Goal: Task Accomplishment & Management: Complete application form

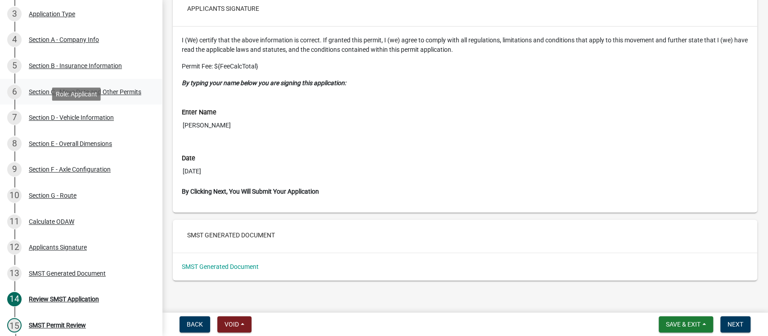
scroll to position [180, 0]
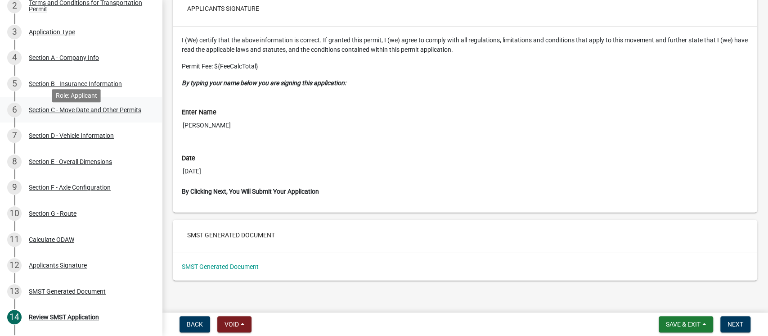
click at [70, 113] on div "Section C - Move Date and Other Permits" at bounding box center [85, 110] width 112 height 6
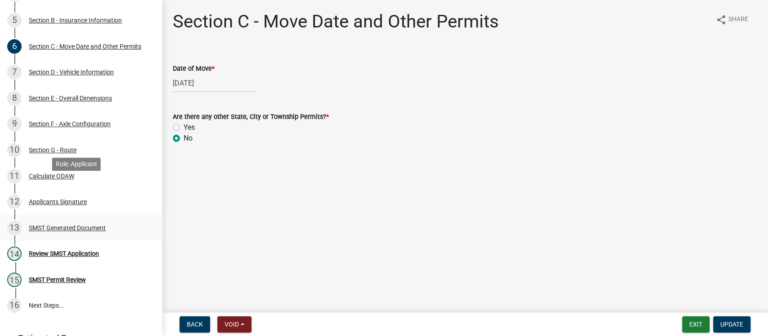
scroll to position [300, 0]
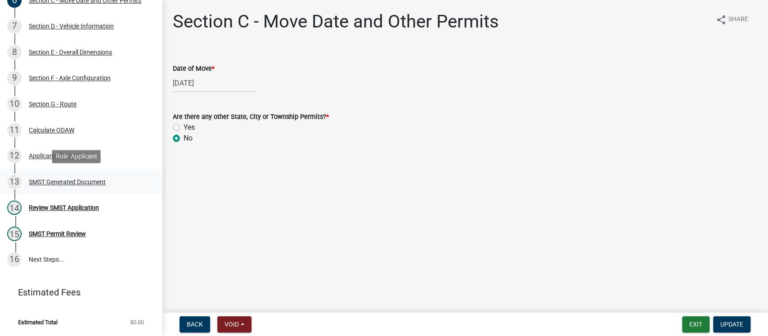
click at [58, 181] on div "SMST Generated Document" at bounding box center [67, 182] width 77 height 6
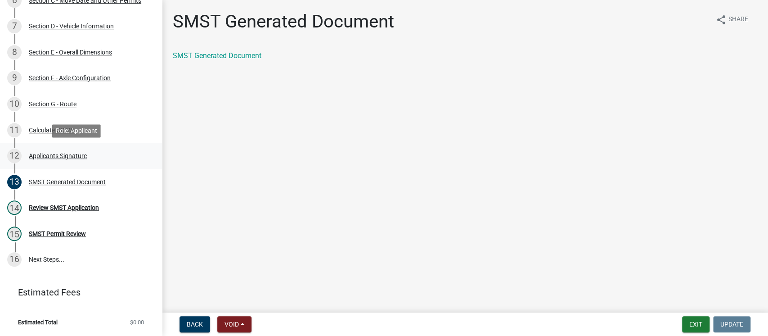
click at [53, 154] on div "Applicants Signature" at bounding box center [58, 155] width 58 height 6
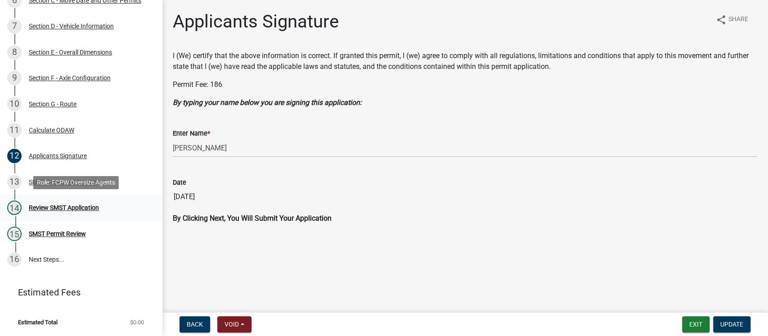
click at [65, 209] on div "Review SMST Application" at bounding box center [64, 207] width 70 height 6
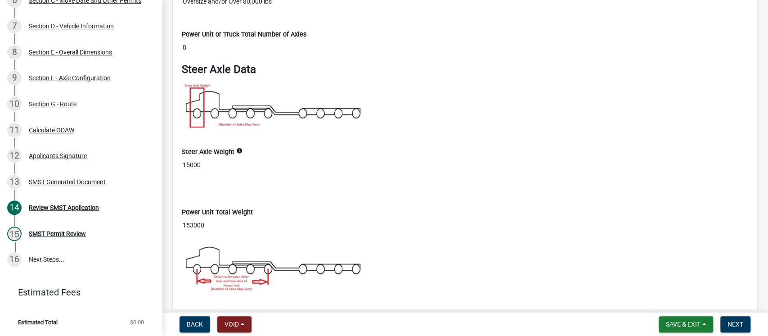
scroll to position [2759, 0]
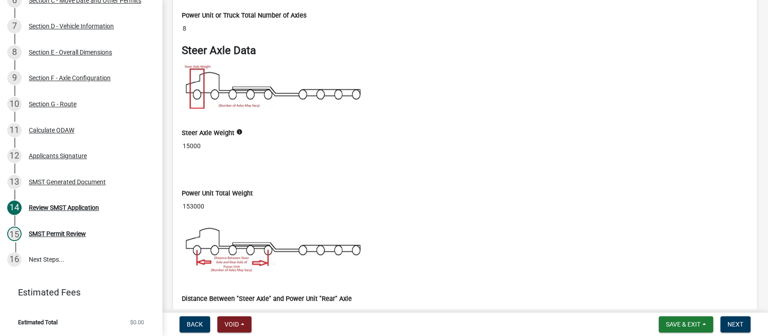
click at [489, 116] on div "Steer Axle Weight info 15000" at bounding box center [465, 135] width 566 height 39
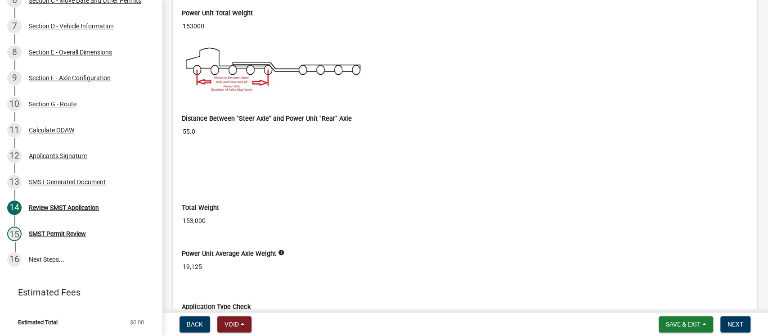
scroll to position [2998, 0]
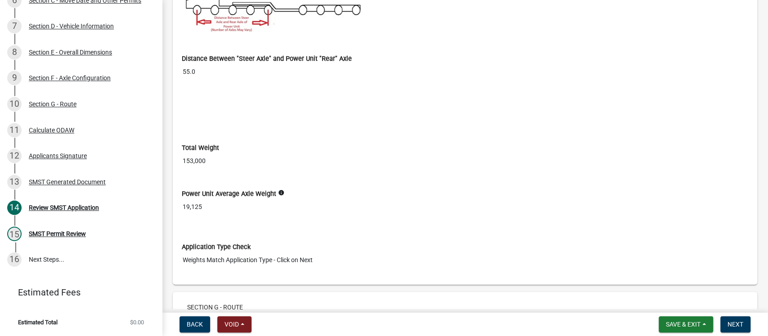
drag, startPoint x: 362, startPoint y: 124, endPoint x: 488, endPoint y: 174, distance: 135.1
click at [363, 124] on div at bounding box center [465, 126] width 580 height 7
click at [61, 102] on div "Section G - Route" at bounding box center [53, 104] width 48 height 6
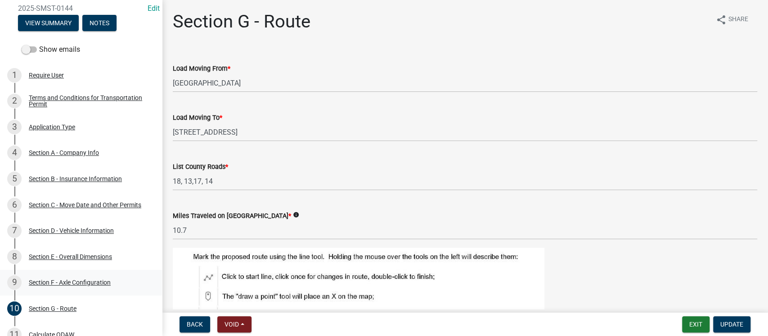
scroll to position [0, 0]
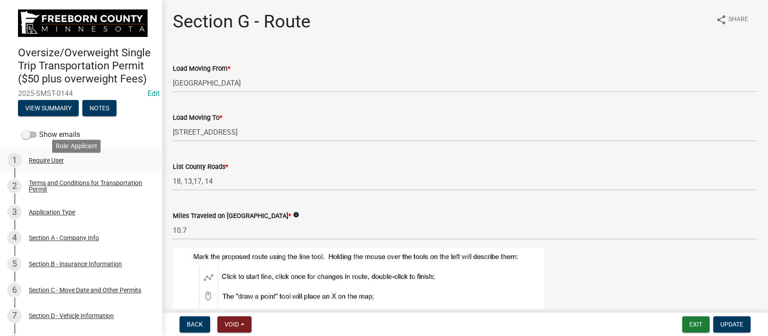
click at [49, 163] on div "Require User" at bounding box center [46, 160] width 35 height 6
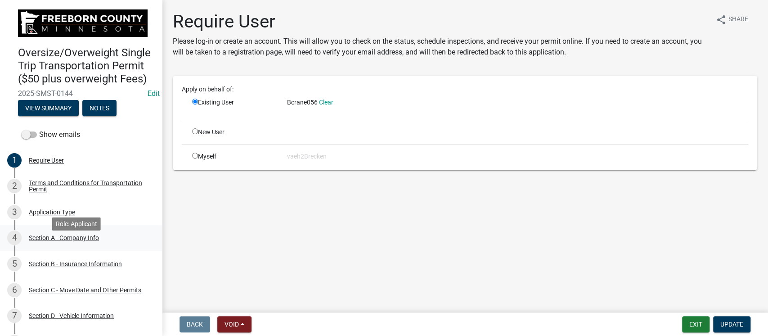
click at [62, 241] on div "Section A - Company Info" at bounding box center [64, 237] width 70 height 6
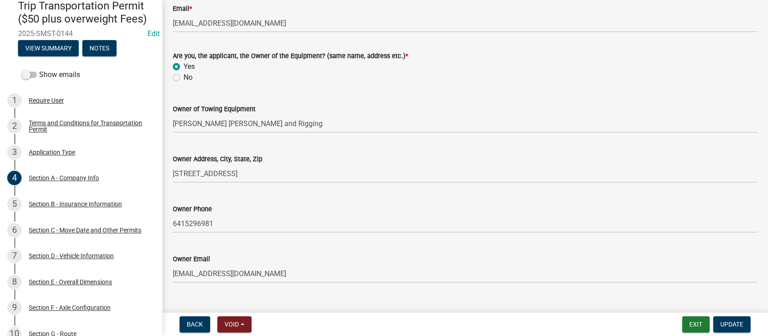
scroll to position [287, 0]
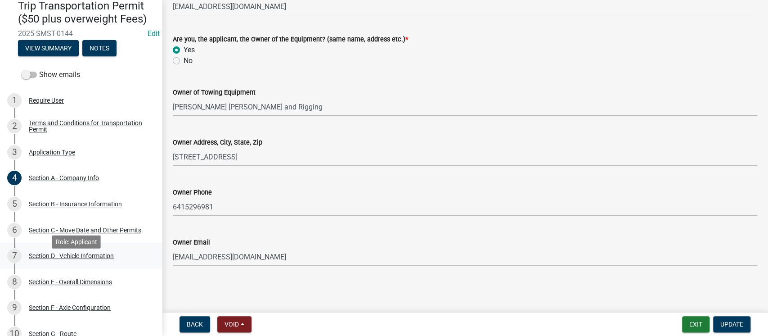
click at [103, 259] on div "Section D - Vehicle Information" at bounding box center [71, 255] width 85 height 6
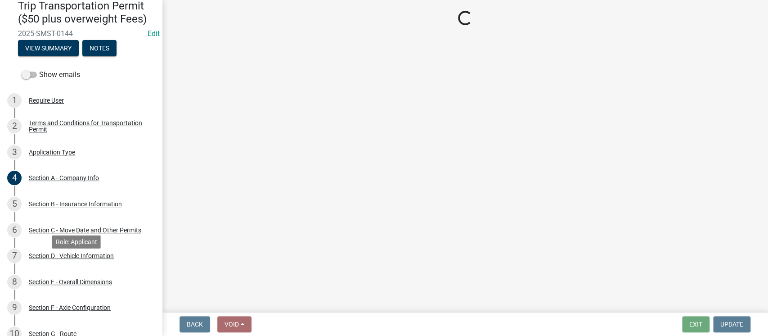
select select "TN"
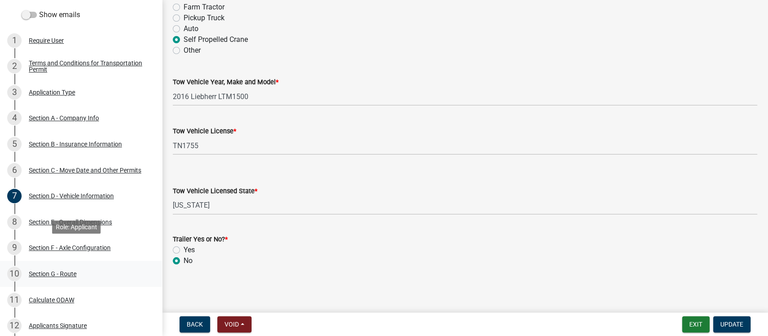
scroll to position [180, 0]
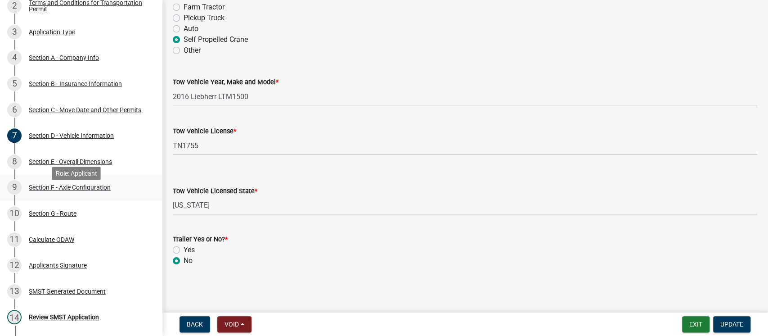
click at [94, 190] on div "Section F - Axle Configuration" at bounding box center [70, 187] width 82 height 6
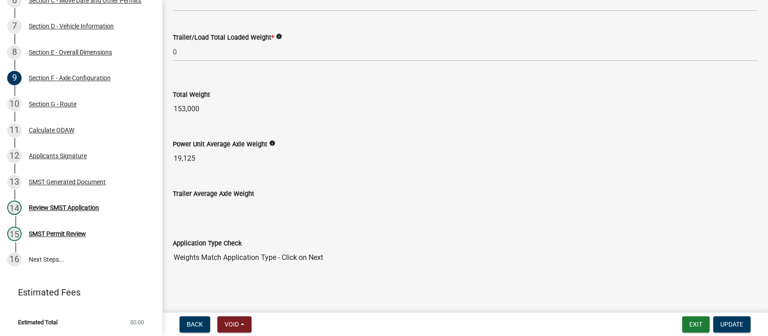
scroll to position [300, 0]
click at [60, 182] on div "SMST Generated Document" at bounding box center [67, 182] width 77 height 6
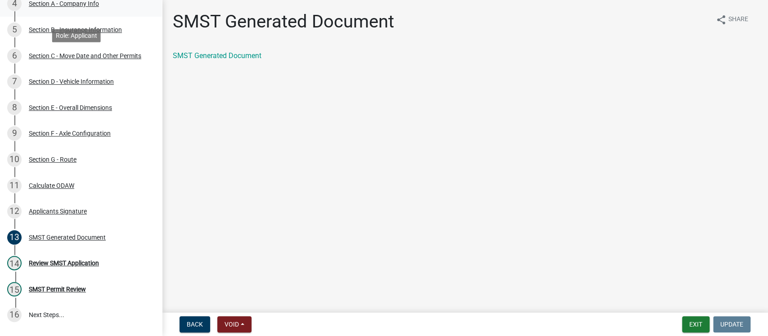
scroll to position [180, 0]
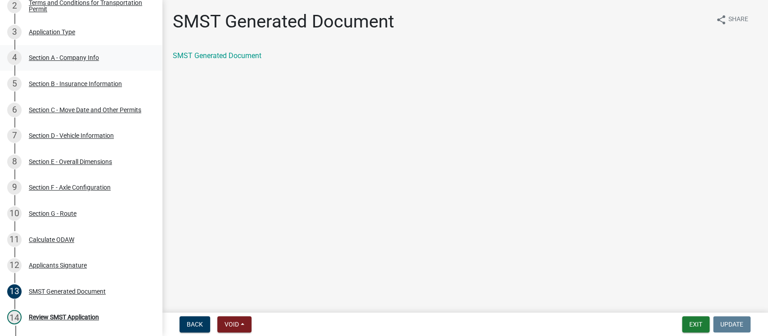
click at [78, 61] on div "Section A - Company Info" at bounding box center [64, 57] width 70 height 6
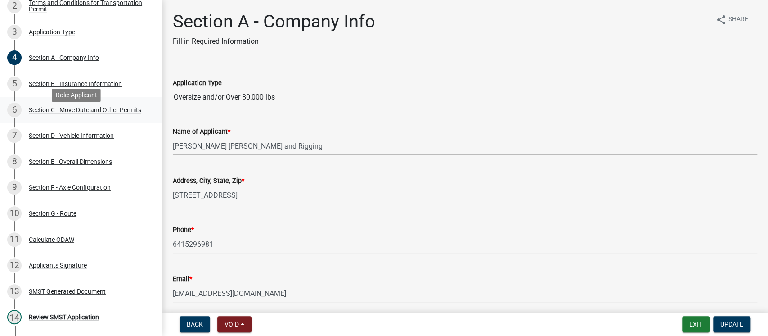
click at [90, 113] on div "Section C - Move Date and Other Permits" at bounding box center [85, 110] width 112 height 6
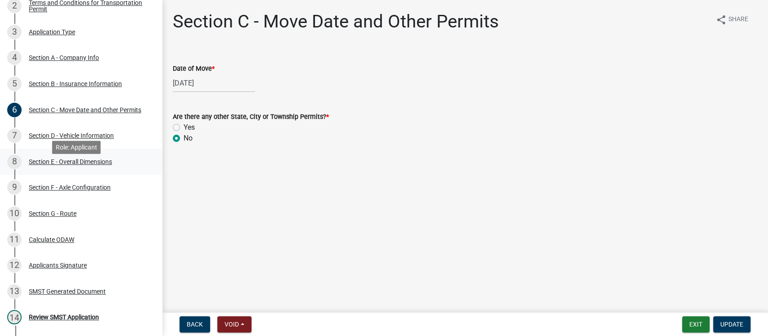
click at [91, 165] on div "Section E - Overall Dimensions" at bounding box center [70, 161] width 83 height 6
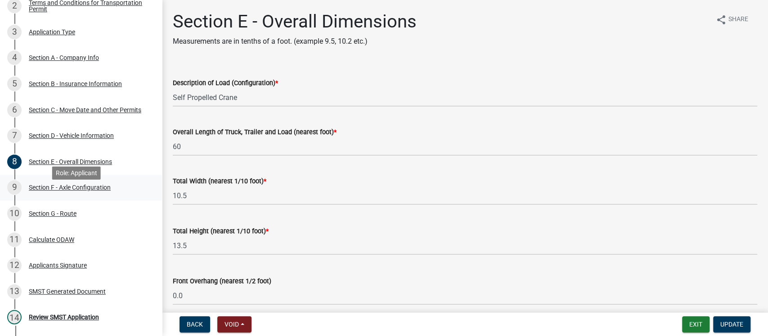
click at [86, 190] on div "Section F - Axle Configuration" at bounding box center [70, 187] width 82 height 6
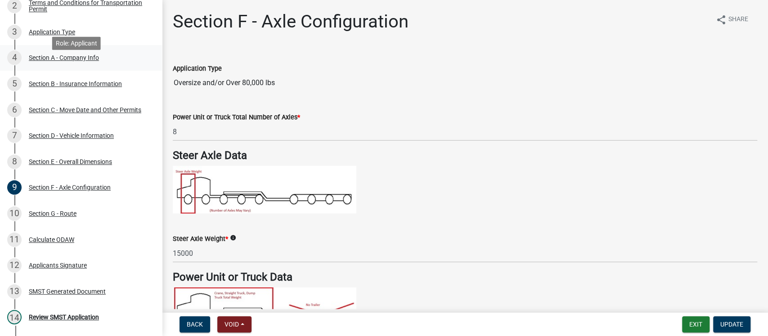
click at [74, 71] on link "4 Section A - Company Info" at bounding box center [81, 58] width 162 height 26
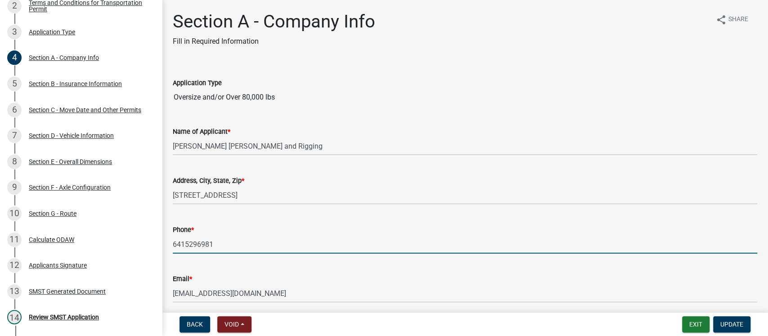
drag, startPoint x: 215, startPoint y: 244, endPoint x: 170, endPoint y: 248, distance: 45.7
click at [170, 248] on div "Phone * [PHONE_NUMBER]" at bounding box center [465, 232] width 598 height 42
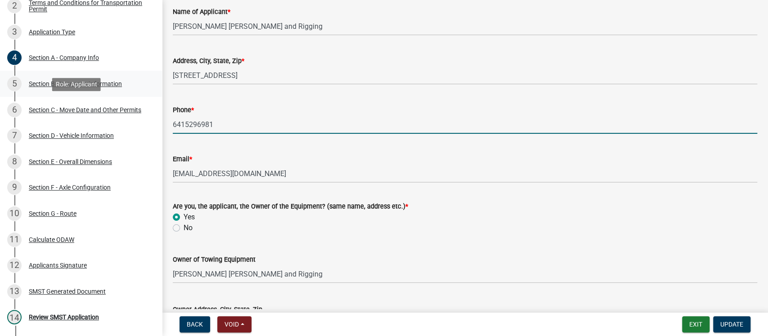
scroll to position [120, 0]
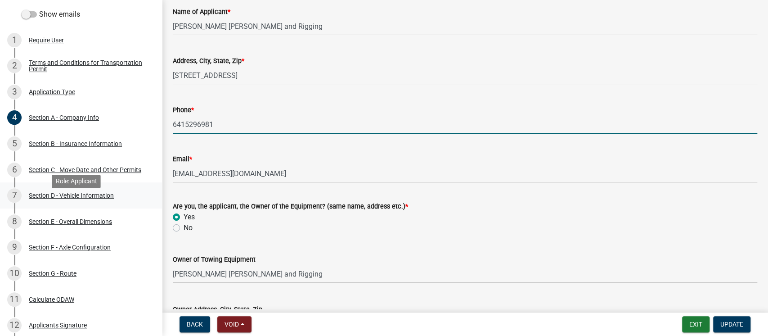
click at [73, 198] on div "Section D - Vehicle Information" at bounding box center [71, 195] width 85 height 6
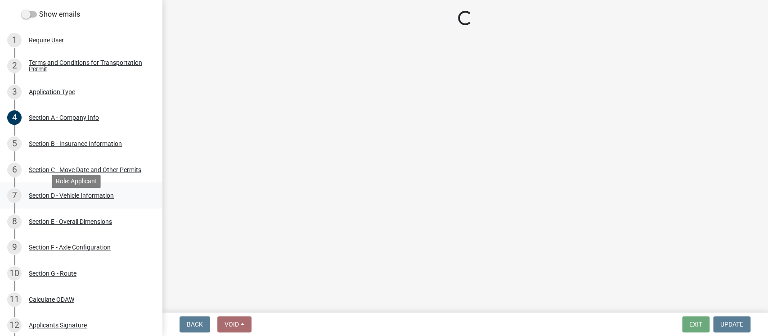
scroll to position [0, 0]
select select "TN"
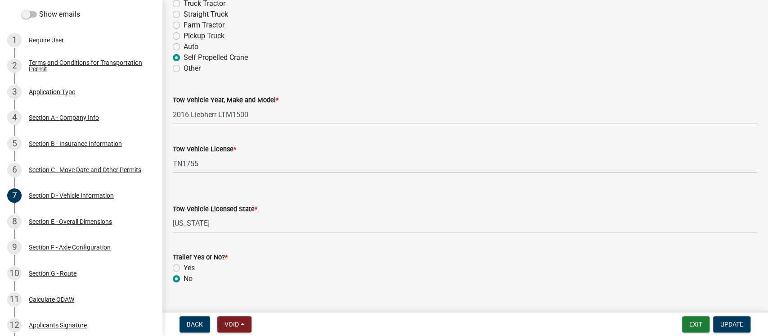
scroll to position [112, 0]
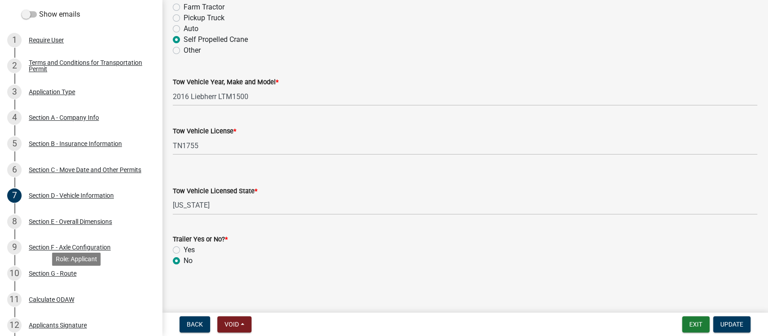
drag, startPoint x: 72, startPoint y: 282, endPoint x: 316, endPoint y: 206, distance: 255.2
click at [72, 276] on div "Section G - Route" at bounding box center [53, 273] width 48 height 6
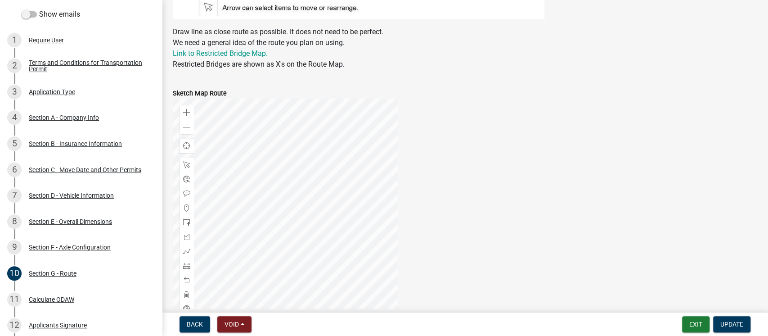
scroll to position [360, 0]
